Goal: Task Accomplishment & Management: Manage account settings

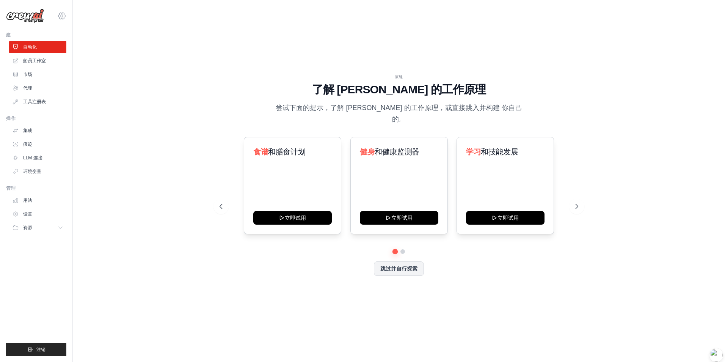
click at [63, 14] on icon at bounding box center [61, 15] width 9 height 9
click at [51, 51] on link "设置" at bounding box center [61, 51] width 67 height 14
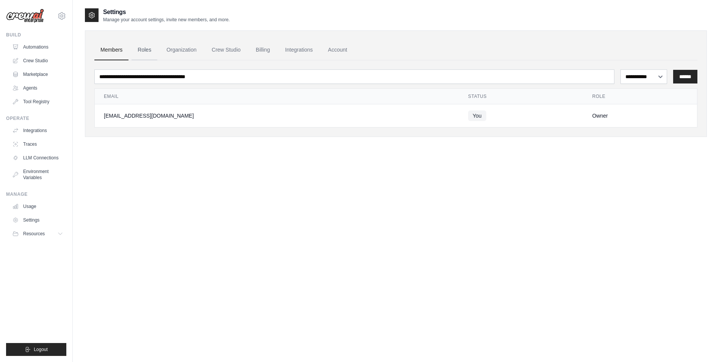
click at [146, 50] on link "Roles" at bounding box center [145, 50] width 26 height 20
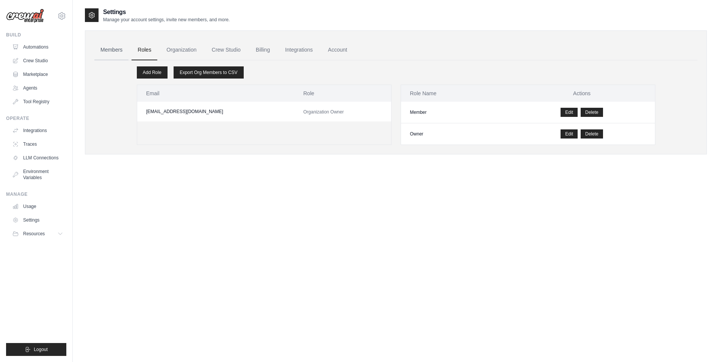
click at [123, 53] on link "Members" at bounding box center [111, 50] width 34 height 20
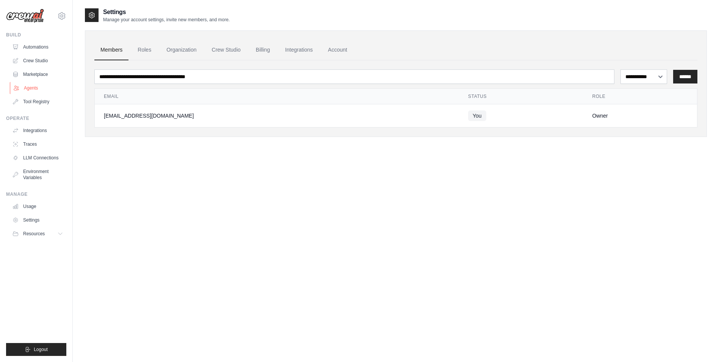
click at [31, 88] on link "Agents" at bounding box center [38, 88] width 57 height 12
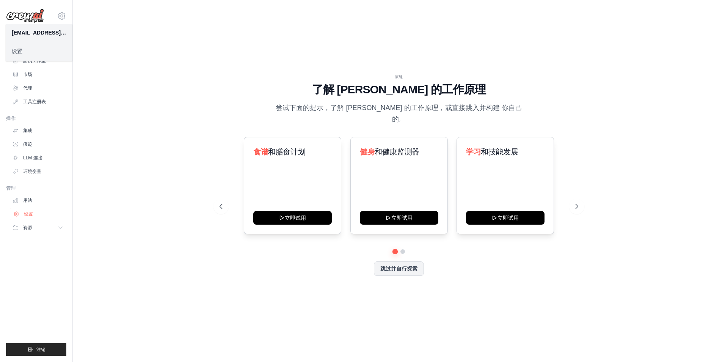
click at [38, 216] on link "设置" at bounding box center [38, 214] width 57 height 12
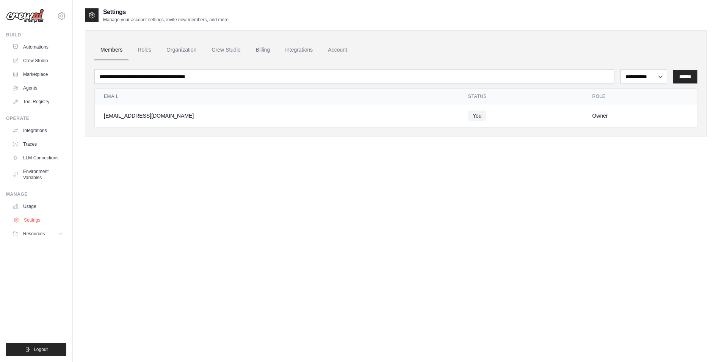
click at [49, 221] on link "Settings" at bounding box center [38, 220] width 57 height 12
click at [50, 235] on button "Resources" at bounding box center [38, 234] width 57 height 12
click at [658, 78] on select "**********" at bounding box center [644, 76] width 47 height 14
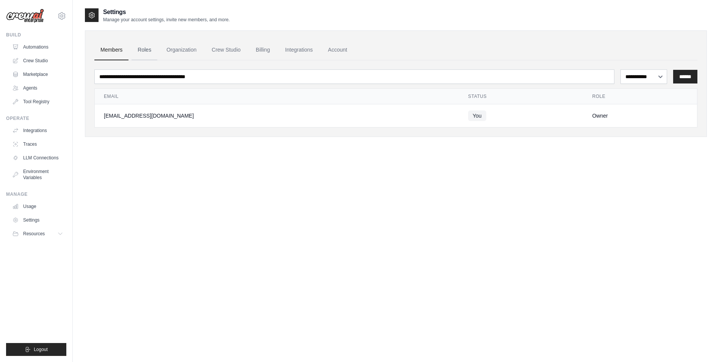
click at [147, 53] on link "Roles" at bounding box center [145, 50] width 26 height 20
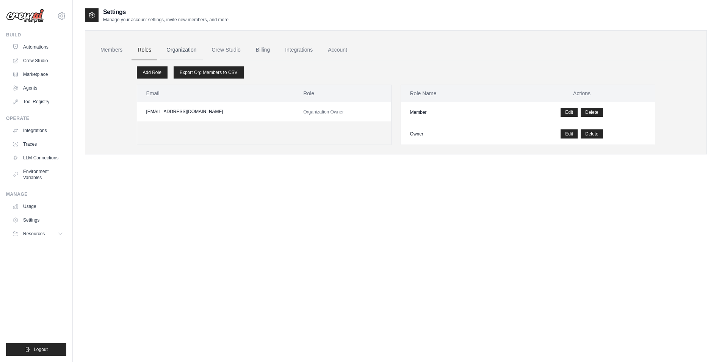
click at [179, 49] on link "Organization" at bounding box center [181, 50] width 42 height 20
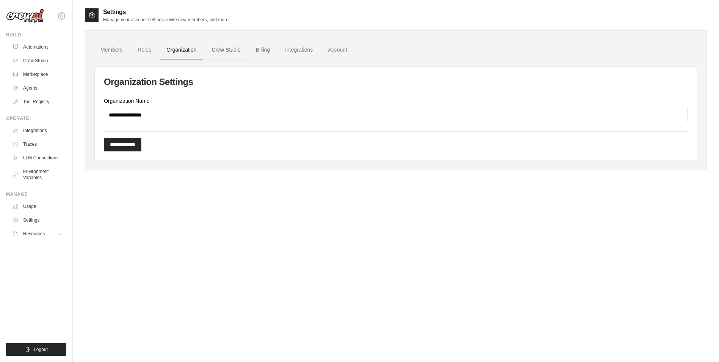
click at [222, 49] on link "Crew Studio" at bounding box center [226, 50] width 41 height 20
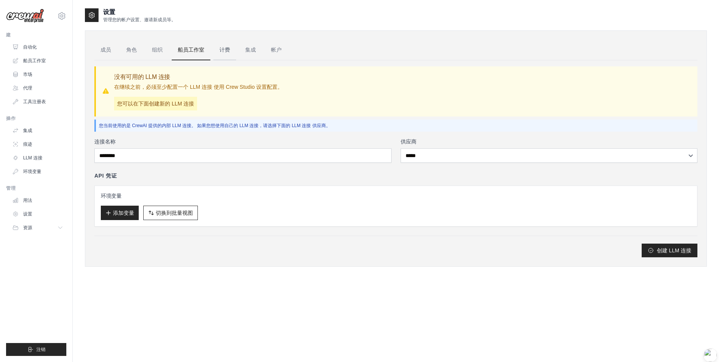
click at [228, 53] on link "计费" at bounding box center [224, 50] width 23 height 20
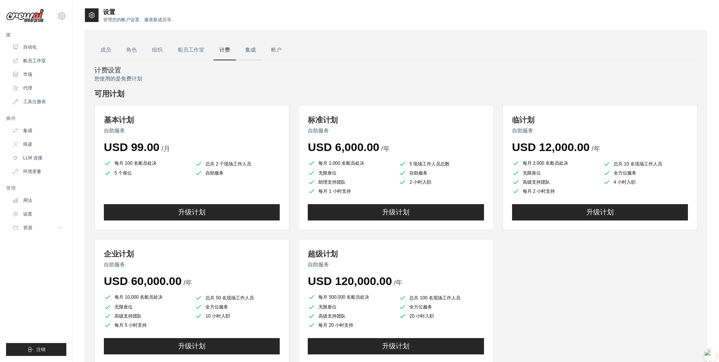
click at [252, 49] on link "集成" at bounding box center [250, 50] width 23 height 20
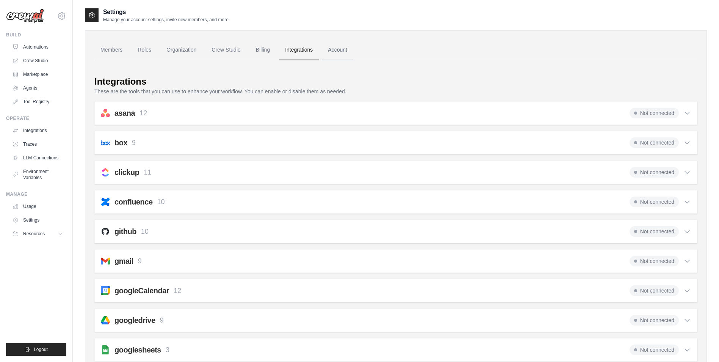
click at [353, 50] on link "Account" at bounding box center [337, 50] width 31 height 20
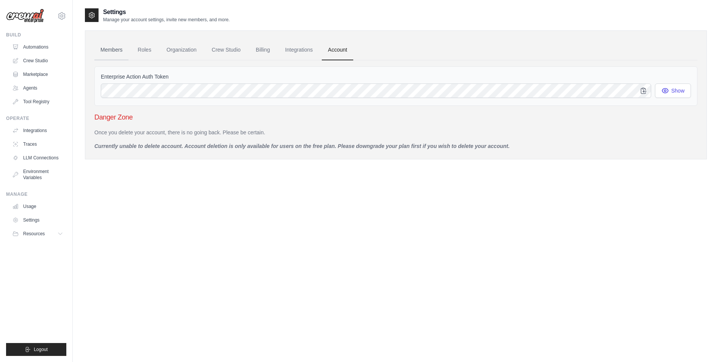
click at [113, 54] on link "Members" at bounding box center [111, 50] width 34 height 20
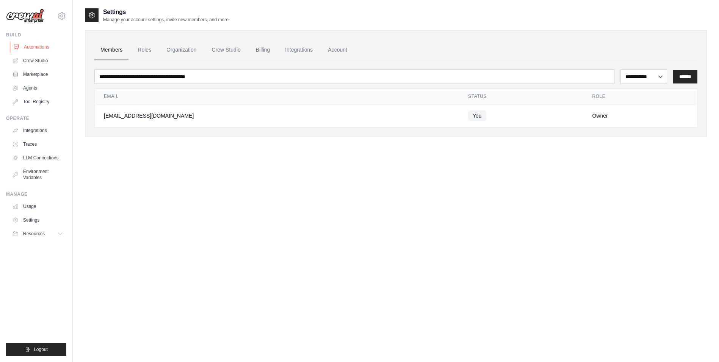
click at [42, 49] on link "Automations" at bounding box center [38, 47] width 57 height 12
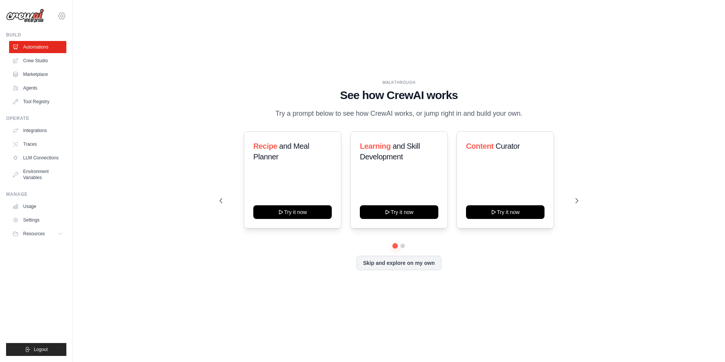
click at [61, 15] on icon at bounding box center [61, 15] width 9 height 9
click at [50, 52] on link "Settings" at bounding box center [61, 51] width 67 height 14
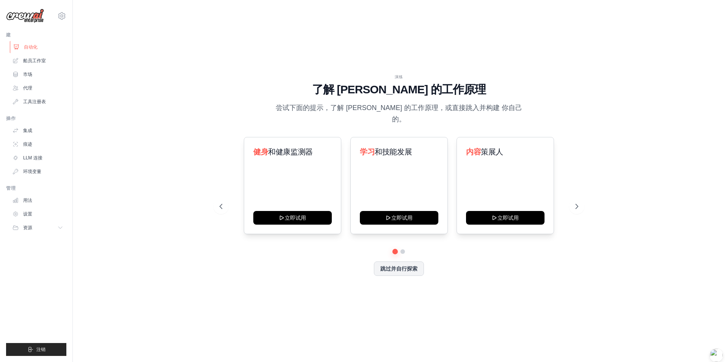
click at [33, 44] on font "自动化" at bounding box center [31, 47] width 14 height 6
